Goal: Information Seeking & Learning: Learn about a topic

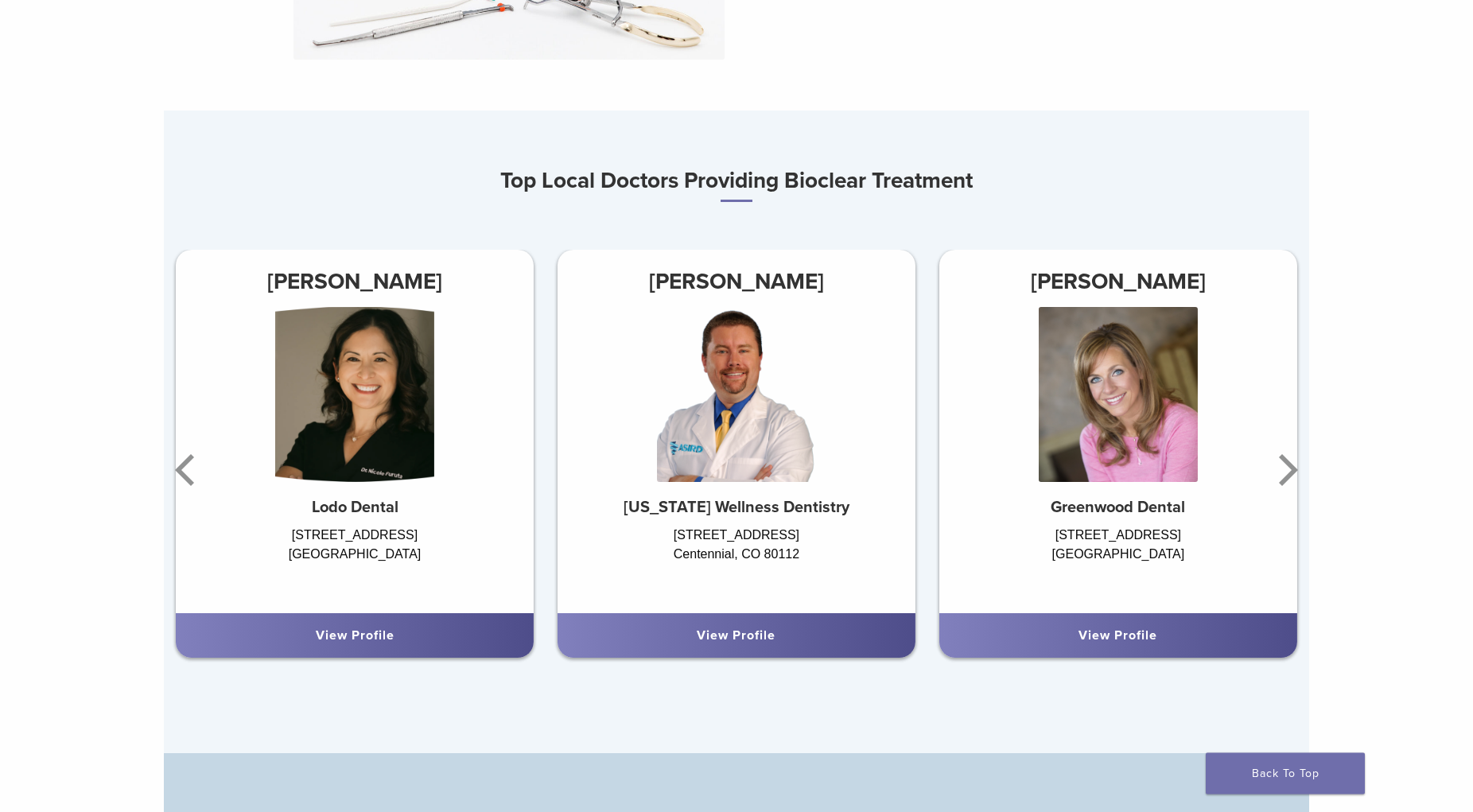
scroll to position [973, 0]
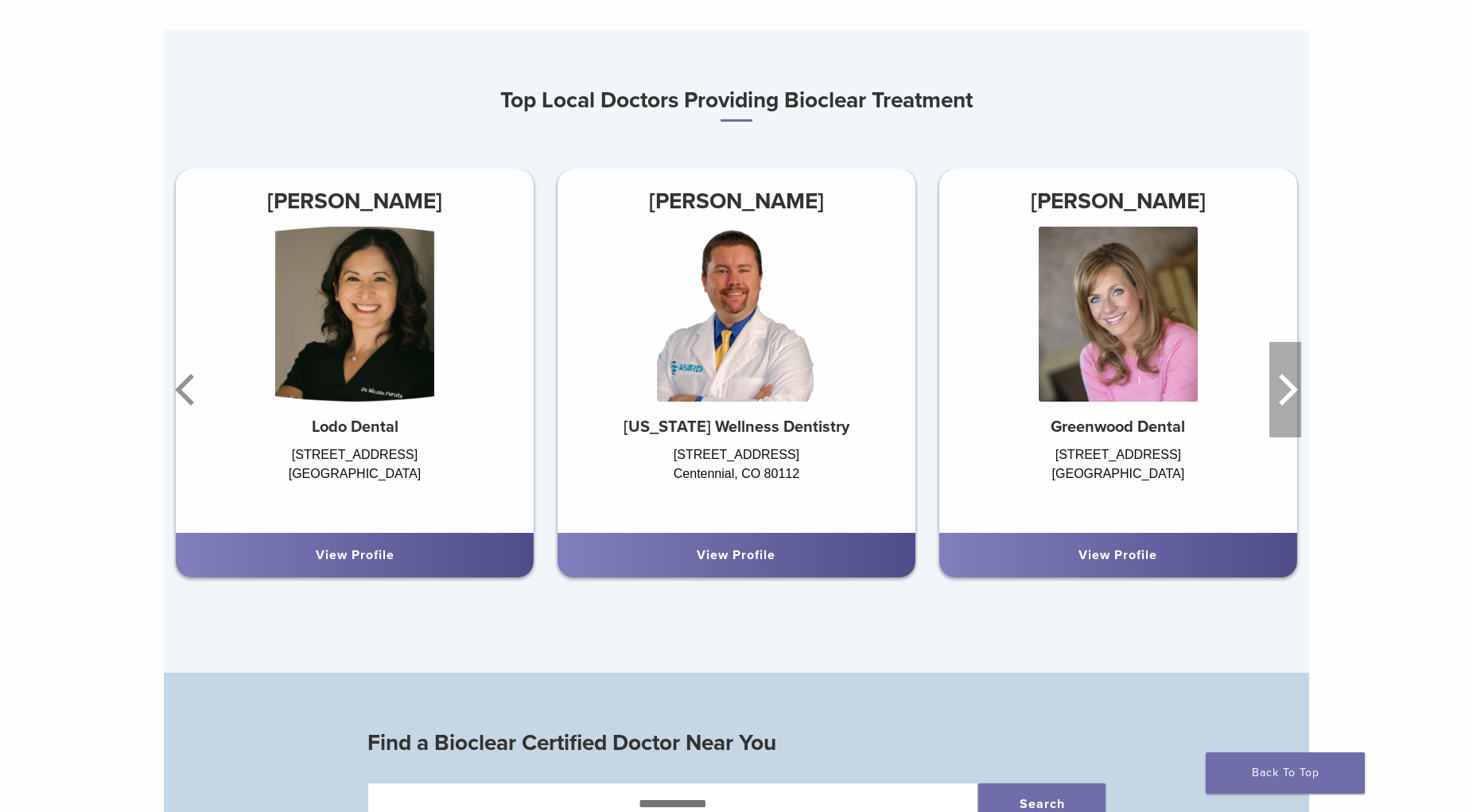
click at [1295, 382] on icon "Next" at bounding box center [1285, 390] width 32 height 96
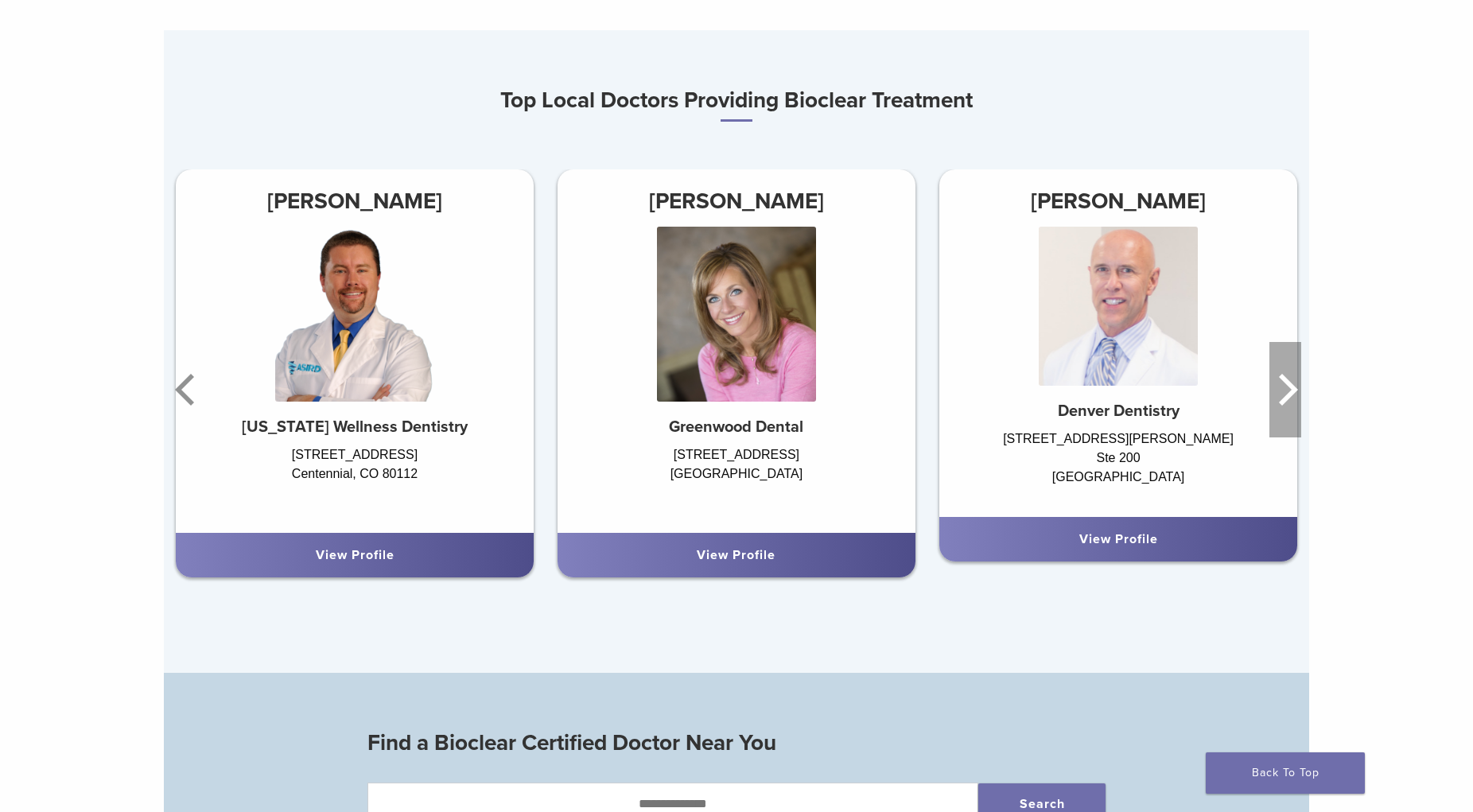
click at [1295, 383] on icon "Next" at bounding box center [1285, 390] width 32 height 96
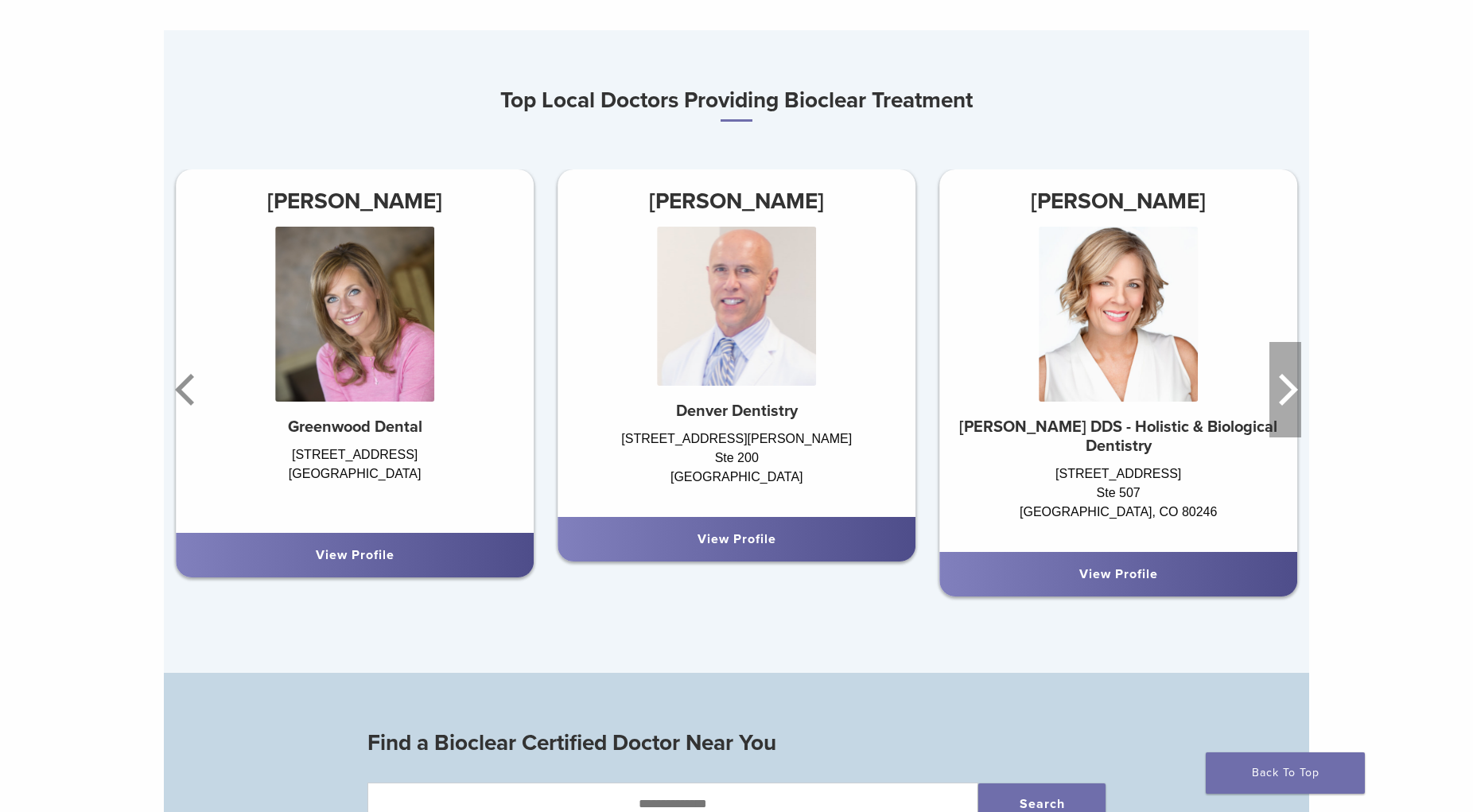
click at [1294, 383] on icon "Next" at bounding box center [1285, 390] width 32 height 96
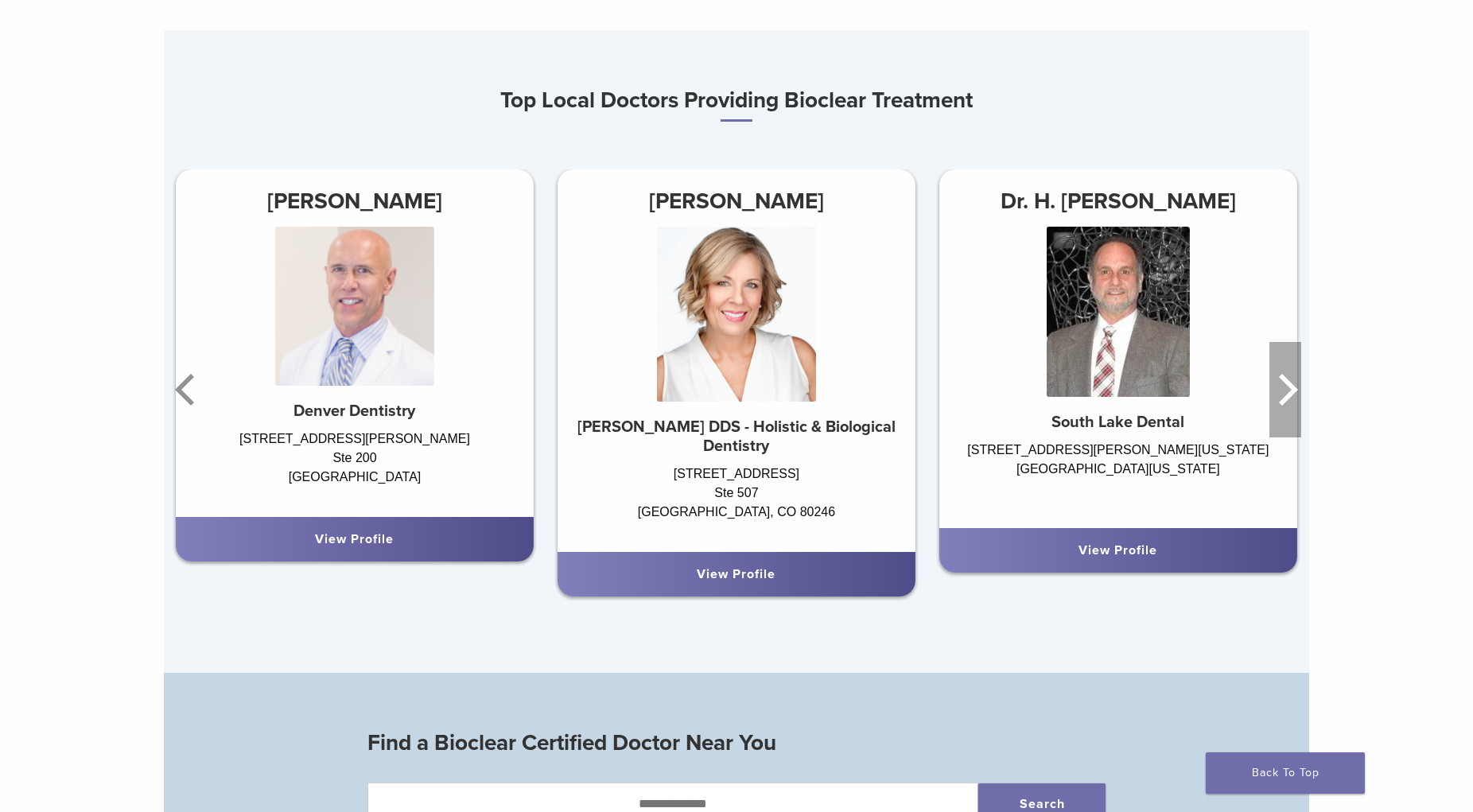
click at [1292, 385] on icon "Next" at bounding box center [1285, 390] width 32 height 96
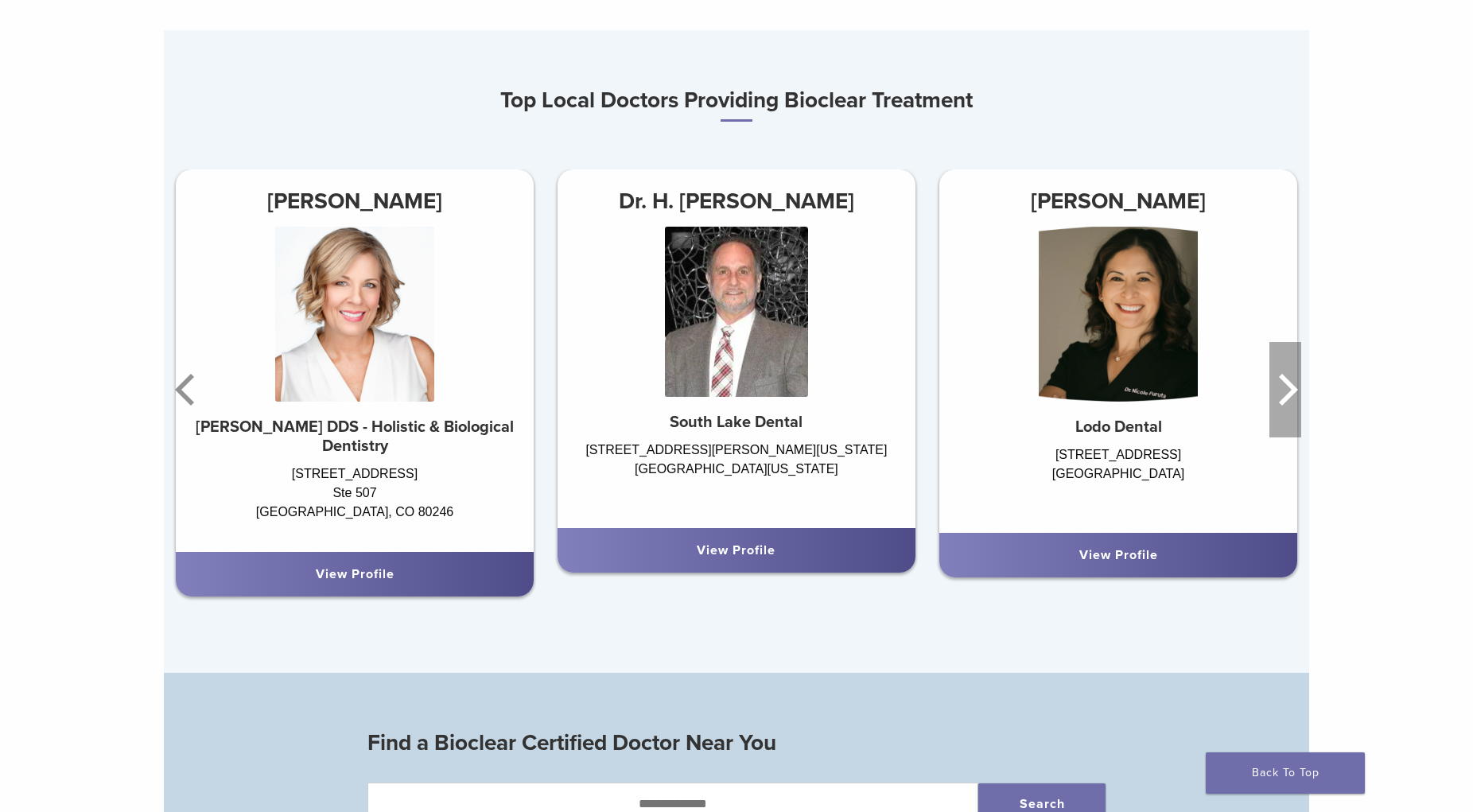
click at [1292, 386] on icon "Next" at bounding box center [1285, 390] width 32 height 96
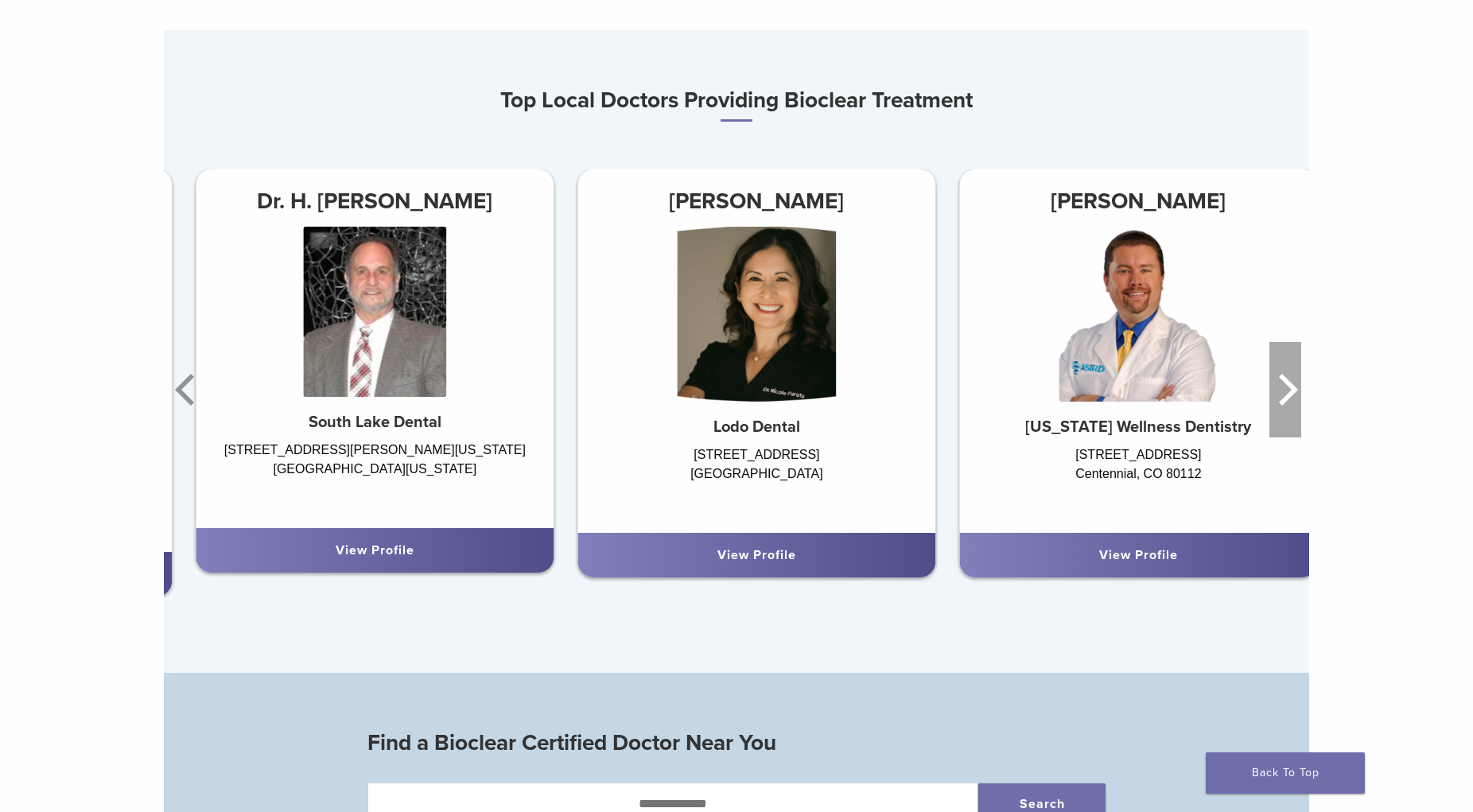
click at [1291, 386] on icon "Next" at bounding box center [1289, 390] width 19 height 32
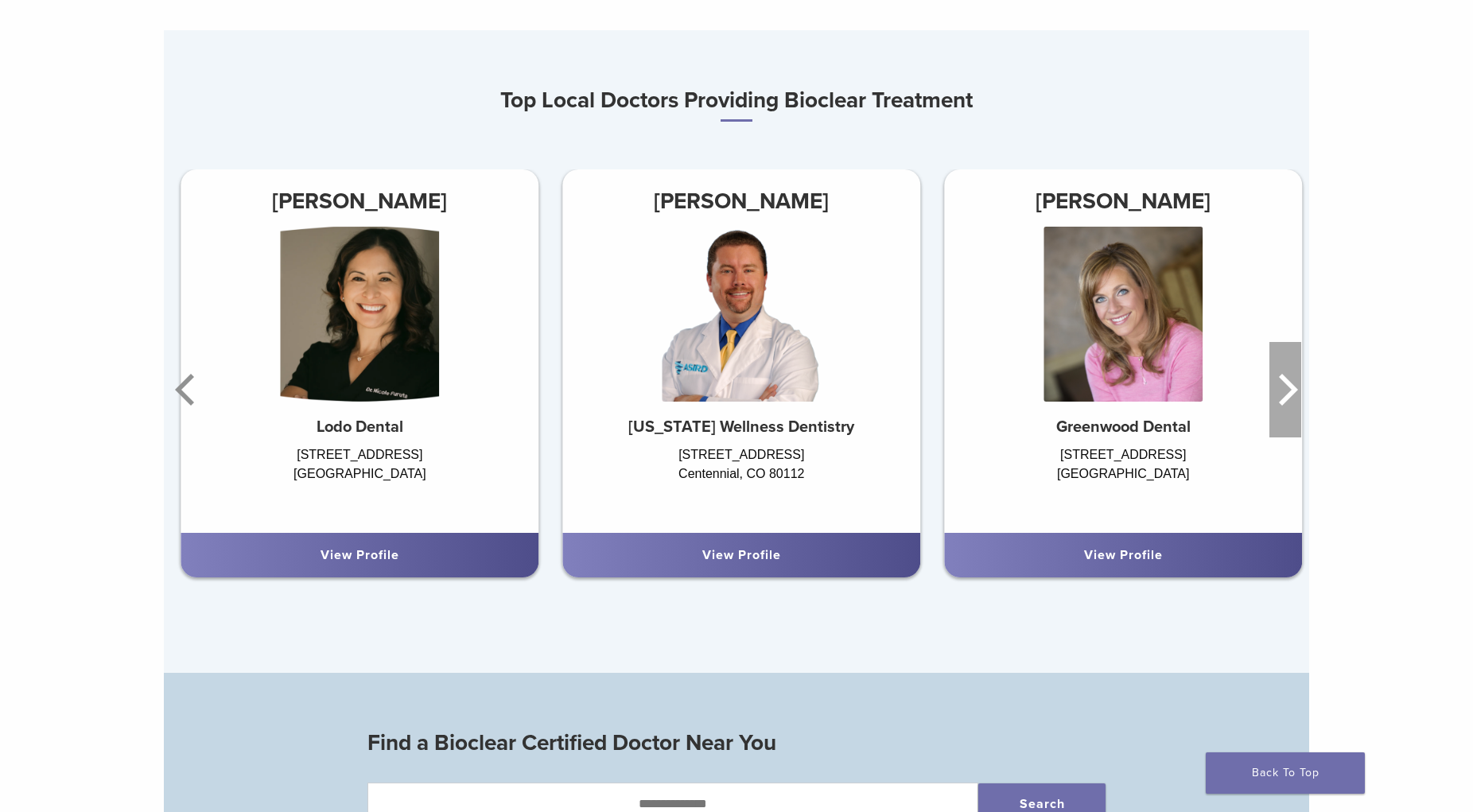
click at [1291, 386] on icon "Next" at bounding box center [1289, 390] width 19 height 32
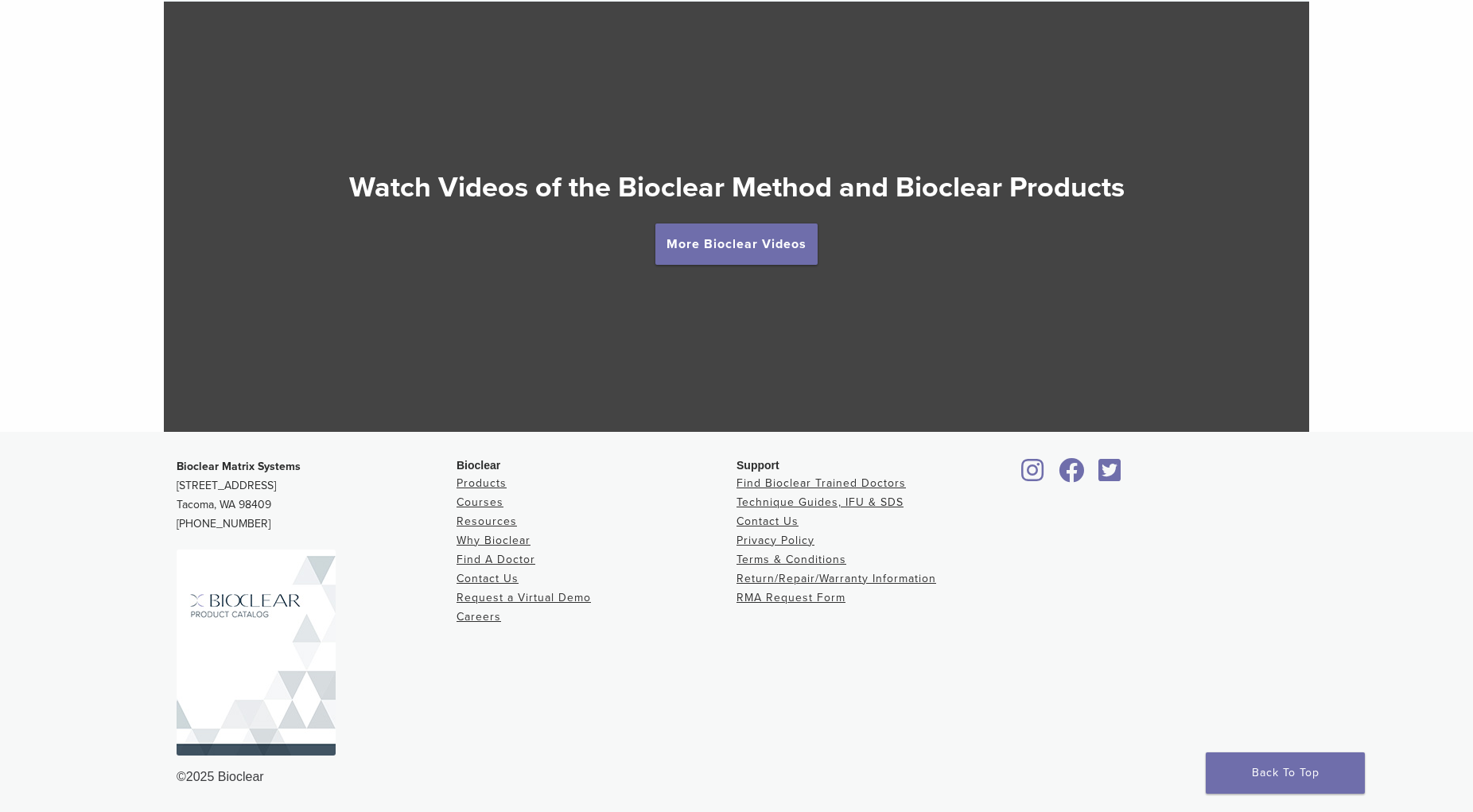
scroll to position [2921, 0]
click at [762, 504] on link "Technique Guides, IFU & SDS" at bounding box center [820, 502] width 167 height 13
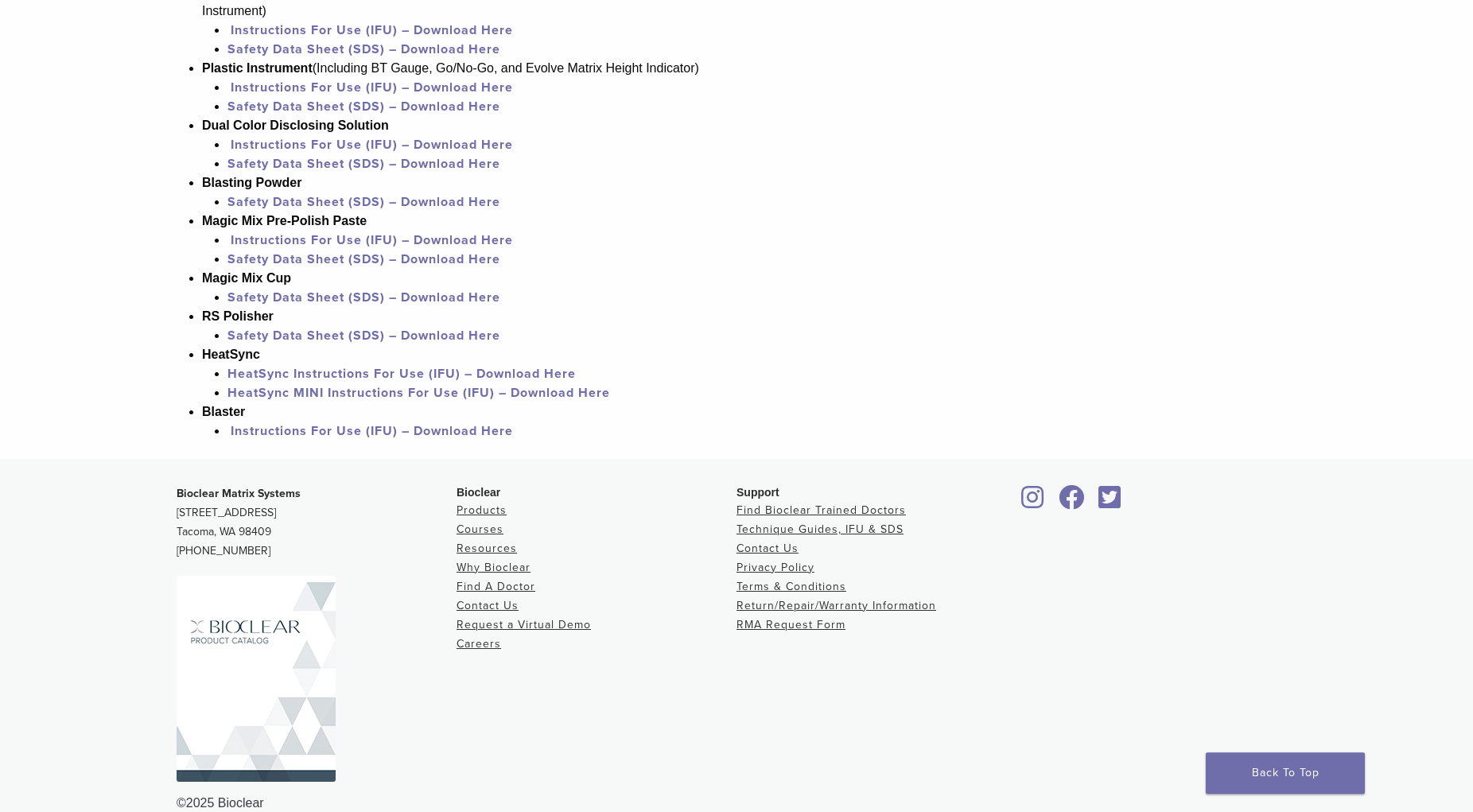
scroll to position [1460, 0]
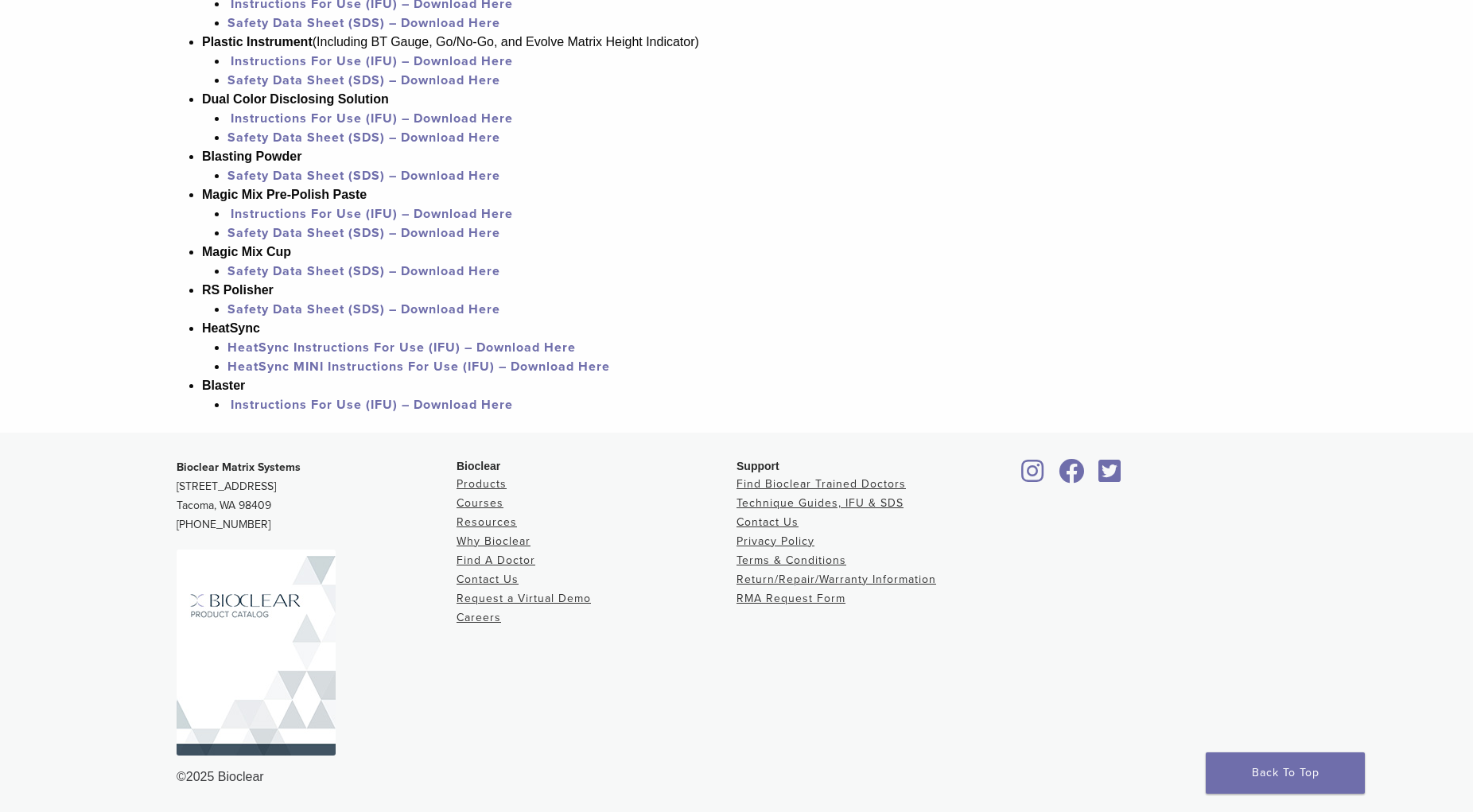
click at [346, 184] on link "Safety Data Sheet (SDS) – Download Here" at bounding box center [364, 175] width 273 height 16
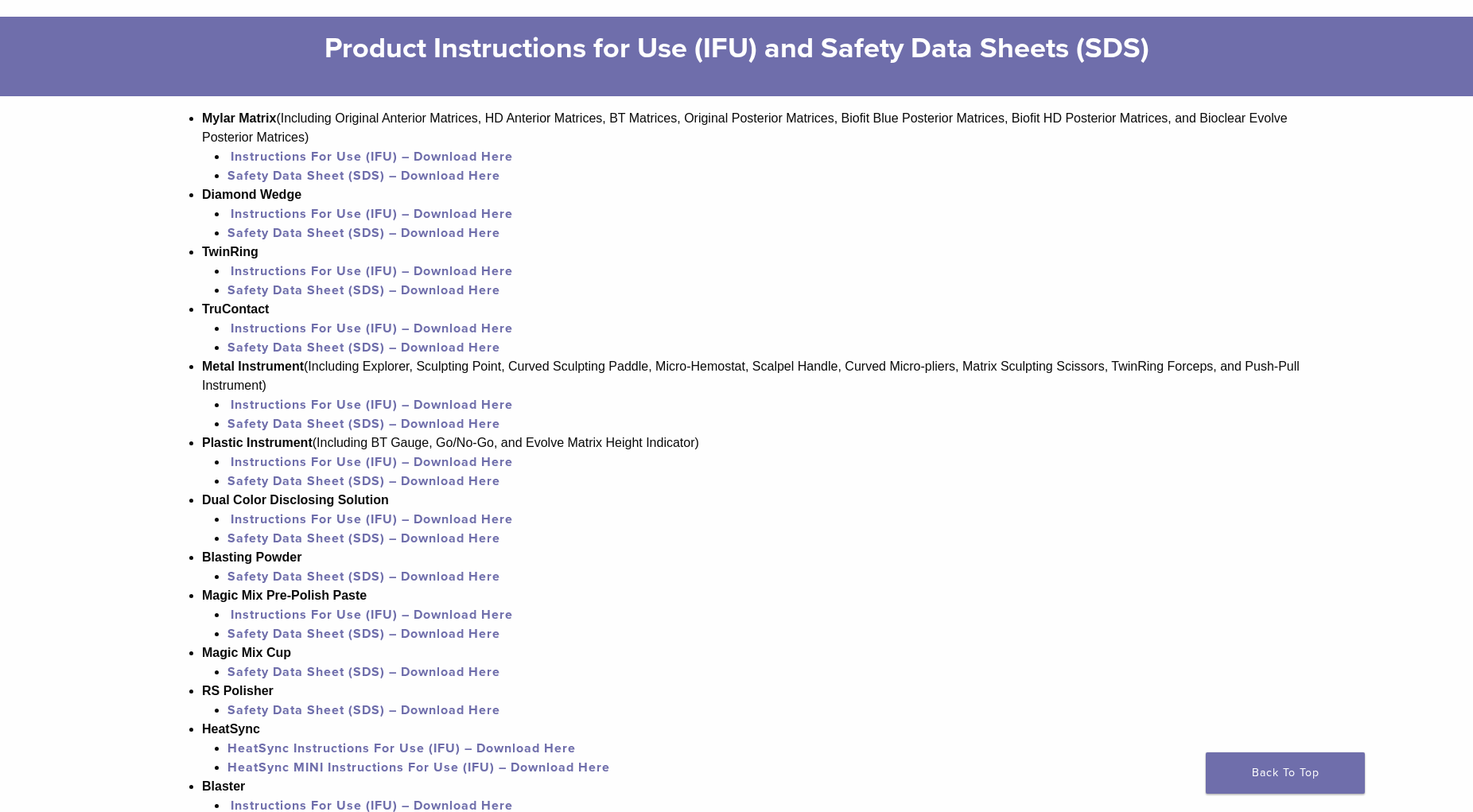
scroll to position [1054, 0]
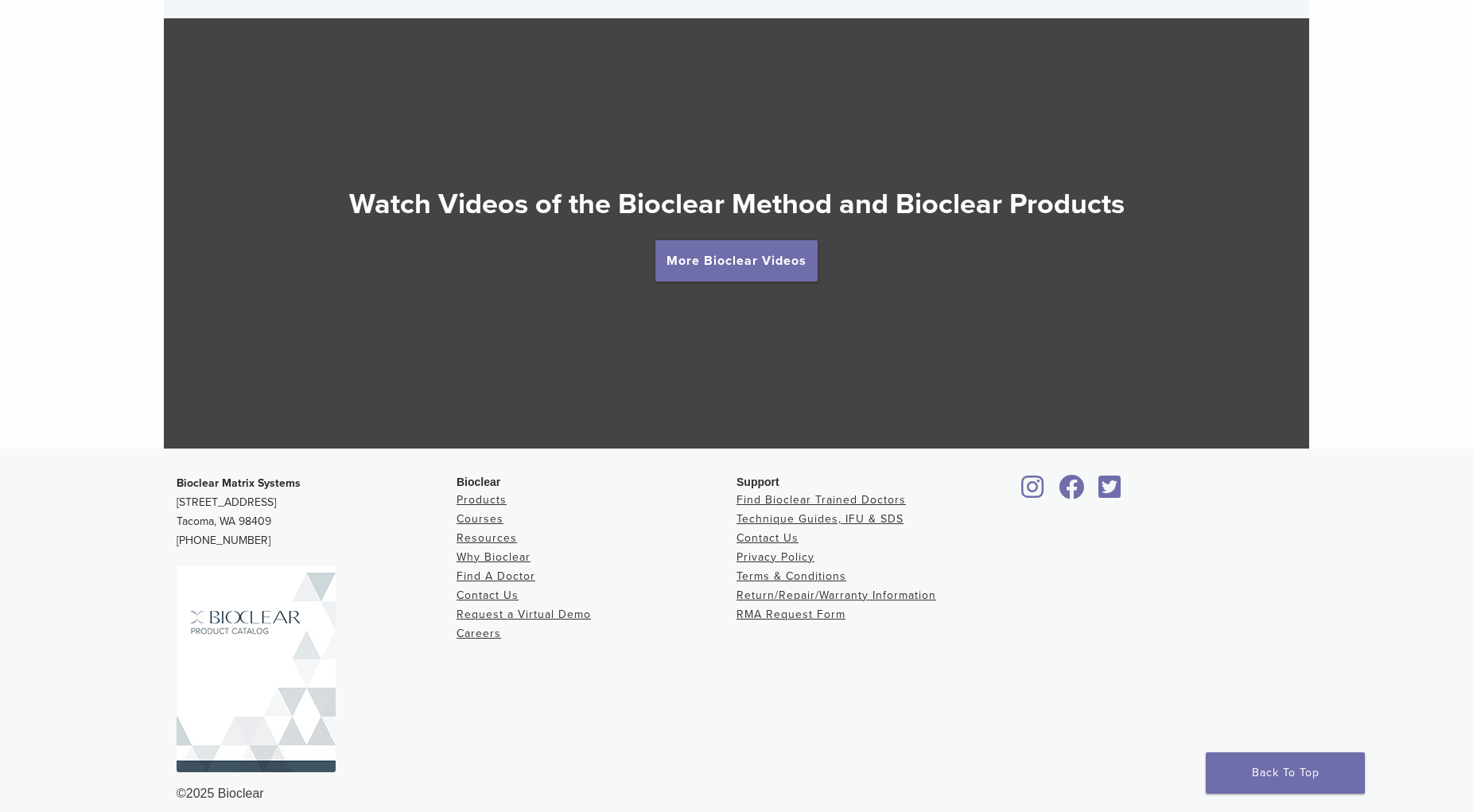
scroll to position [2921, 0]
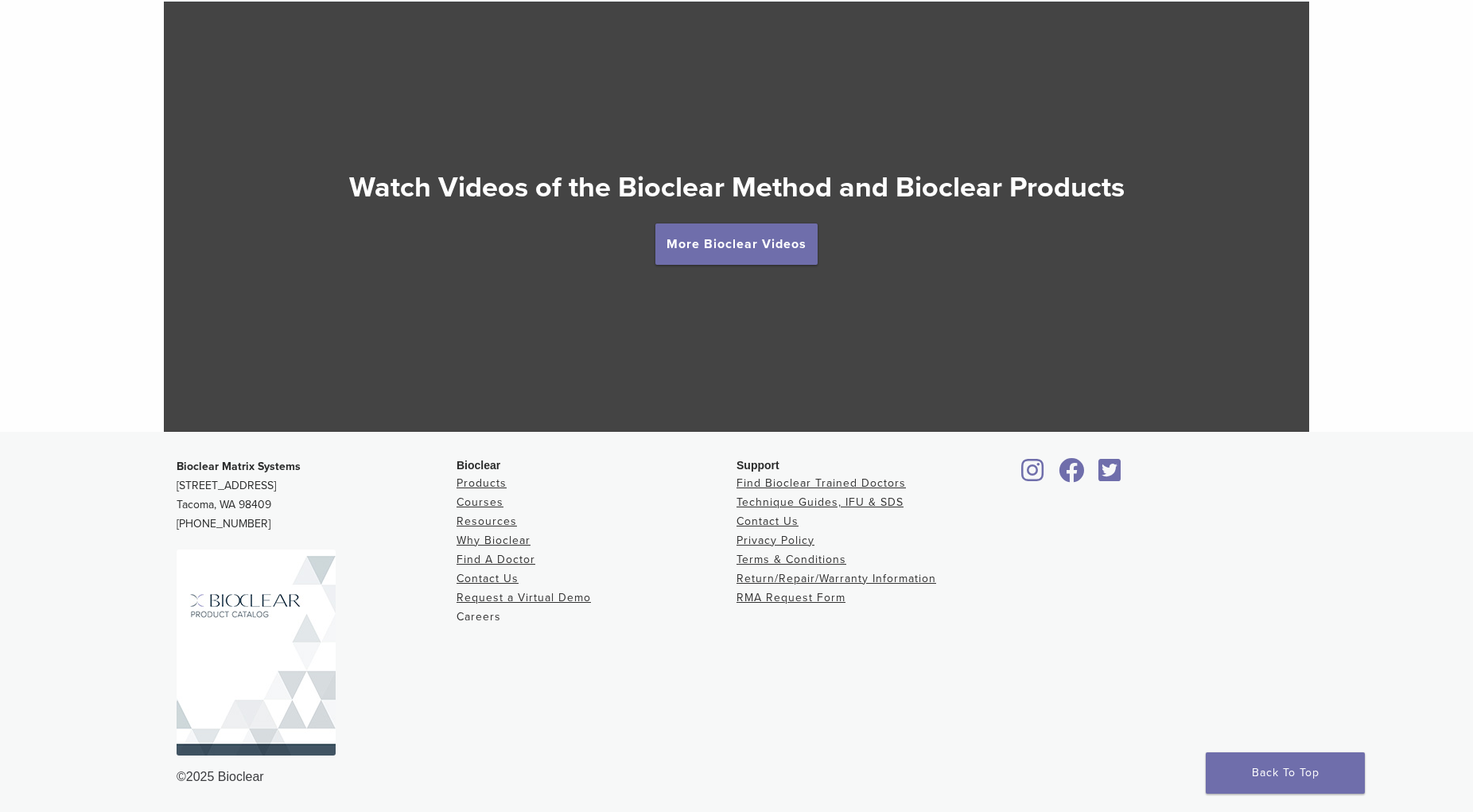
click at [480, 617] on link "Careers" at bounding box center [478, 616] width 44 height 13
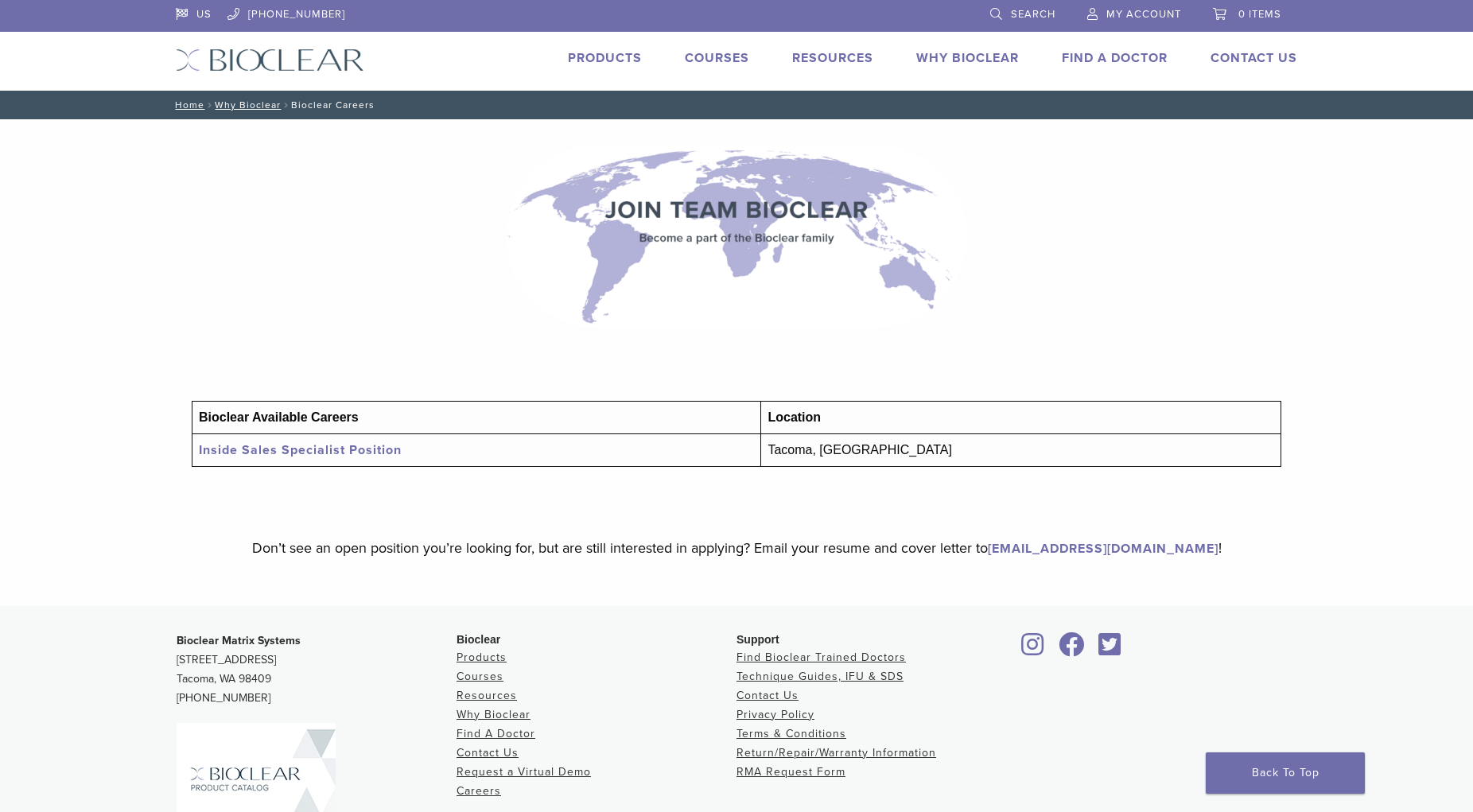
click at [374, 452] on link "Inside Sales Specialist Position" at bounding box center [300, 449] width 203 height 16
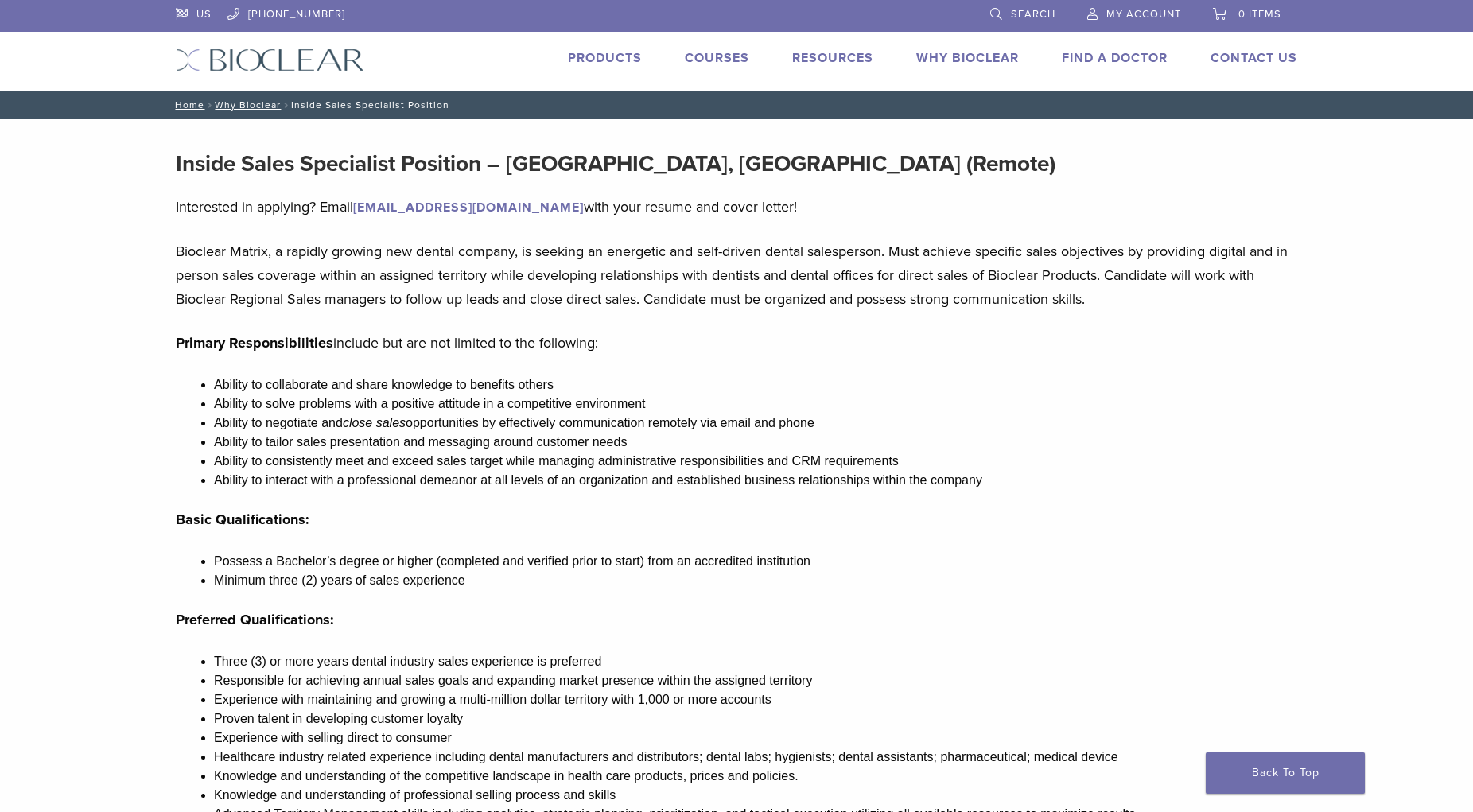
click at [714, 54] on link "Courses" at bounding box center [717, 57] width 65 height 16
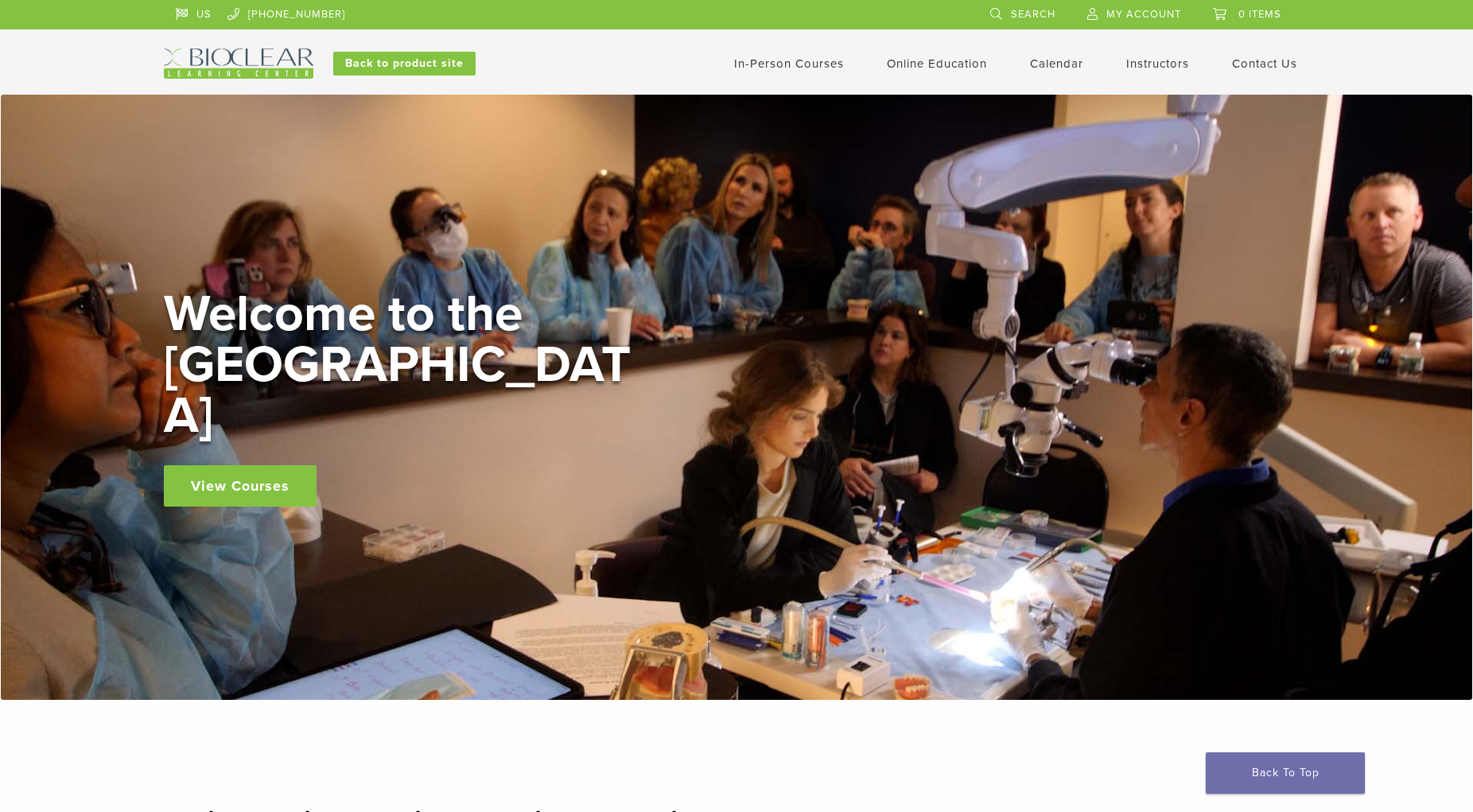
click at [242, 468] on link "View Courses" at bounding box center [240, 486] width 153 height 41
